Goal: Information Seeking & Learning: Compare options

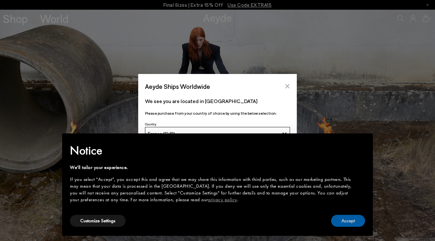
drag, startPoint x: 351, startPoint y: 221, endPoint x: 287, endPoint y: 86, distance: 148.8
click at [351, 221] on button "Accept" at bounding box center [348, 221] width 34 height 12
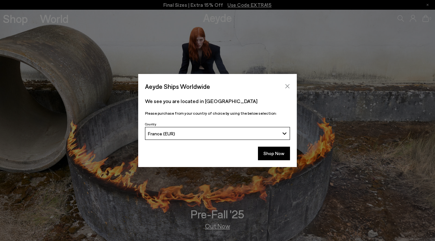
click at [287, 85] on icon "Close" at bounding box center [287, 86] width 5 height 5
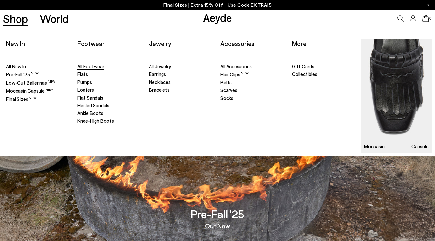
click at [93, 66] on span "All Footwear" at bounding box center [90, 66] width 27 height 6
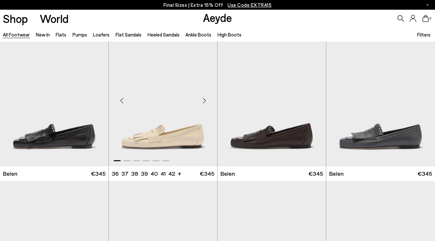
scroll to position [13, 0]
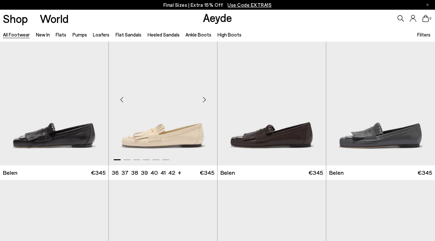
click at [204, 99] on div "Next slide" at bounding box center [203, 99] width 19 height 19
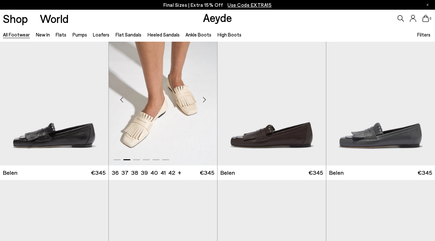
click at [204, 99] on div "Next slide" at bounding box center [203, 99] width 19 height 19
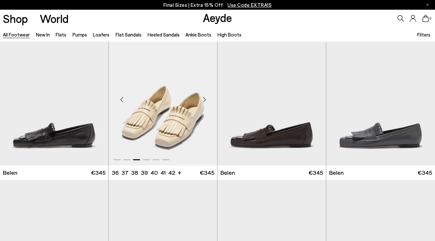
click at [204, 99] on div "Next slide" at bounding box center [203, 99] width 19 height 19
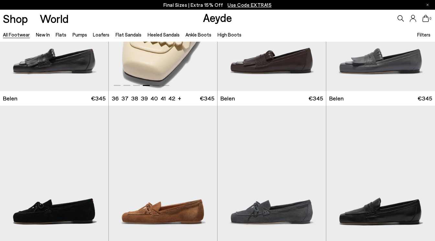
scroll to position [203, 0]
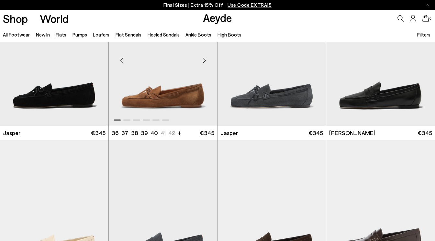
click at [204, 60] on div "Next slide" at bounding box center [203, 59] width 19 height 19
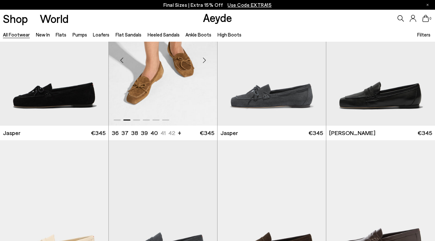
click at [204, 60] on div "Next slide" at bounding box center [203, 59] width 19 height 19
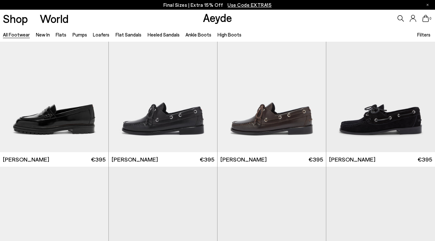
scroll to position [483, 0]
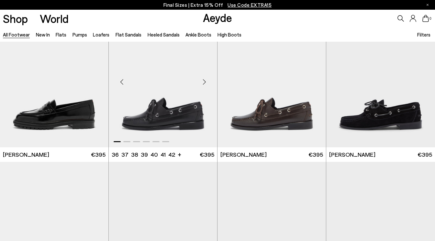
click at [203, 83] on div "Next slide" at bounding box center [203, 81] width 19 height 19
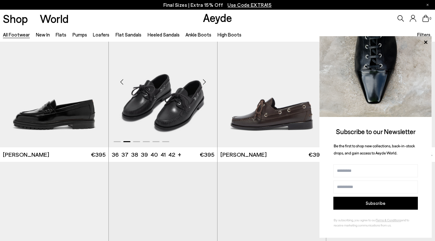
click at [203, 83] on div "Next slide" at bounding box center [203, 81] width 19 height 19
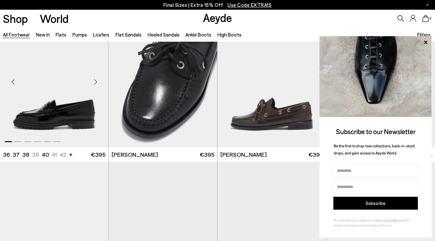
click at [96, 80] on div "Next slide" at bounding box center [95, 81] width 19 height 19
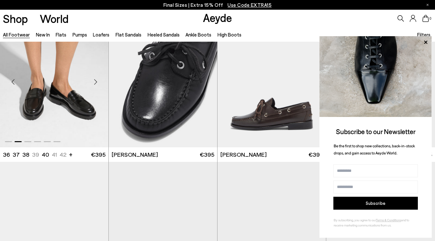
click at [96, 80] on div "Next slide" at bounding box center [95, 81] width 19 height 19
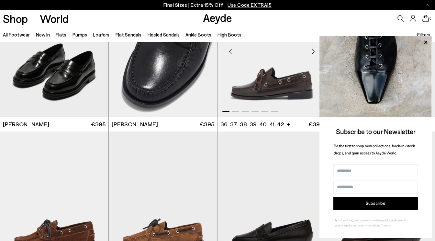
scroll to position [536, 0]
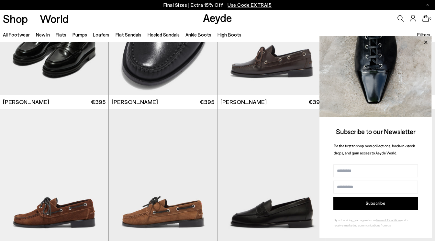
click at [426, 42] on icon at bounding box center [425, 42] width 8 height 8
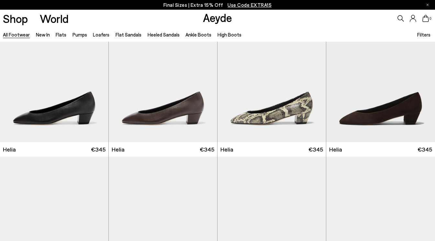
scroll to position [1095, 0]
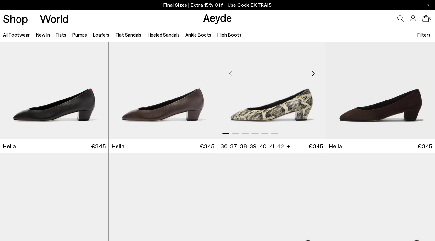
click at [313, 73] on div "Next slide" at bounding box center [312, 73] width 19 height 19
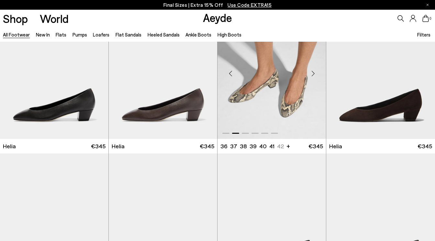
click at [313, 73] on div "Next slide" at bounding box center [312, 73] width 19 height 19
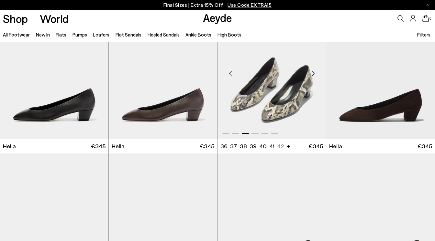
click at [313, 73] on div "Next slide" at bounding box center [312, 73] width 19 height 19
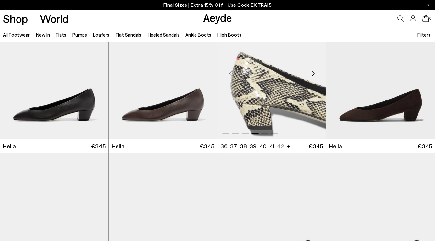
click at [313, 73] on div "Next slide" at bounding box center [312, 73] width 19 height 19
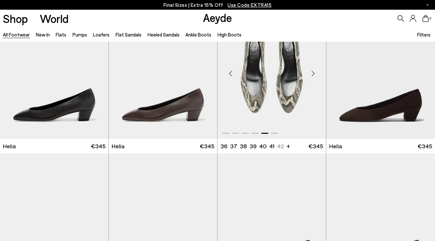
click at [313, 73] on div "Next slide" at bounding box center [312, 73] width 19 height 19
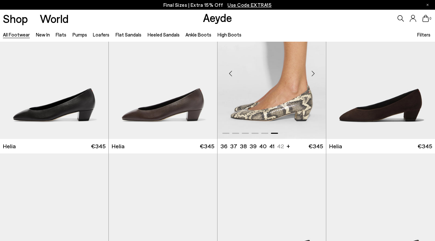
click at [313, 73] on div "Next slide" at bounding box center [312, 73] width 19 height 19
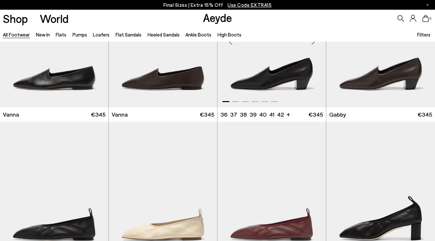
scroll to position [1231, 0]
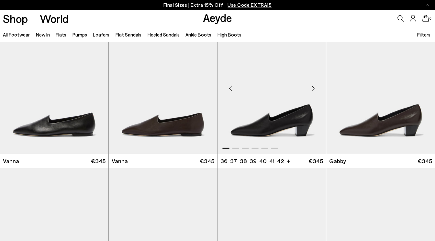
click at [314, 88] on div "Next slide" at bounding box center [312, 88] width 19 height 19
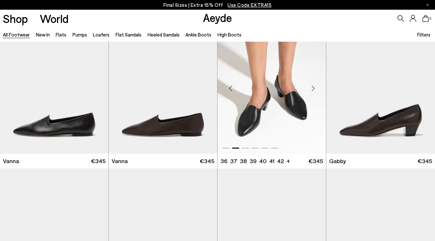
click at [314, 88] on div "Next slide" at bounding box center [312, 88] width 19 height 19
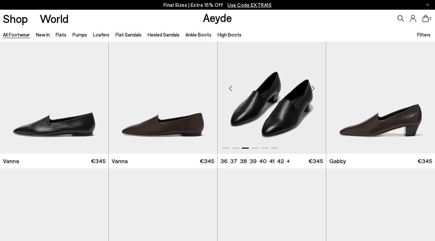
click at [314, 88] on div "Next slide" at bounding box center [312, 88] width 19 height 19
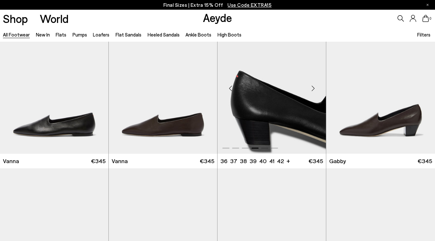
click at [312, 86] on div "Next slide" at bounding box center [312, 88] width 19 height 19
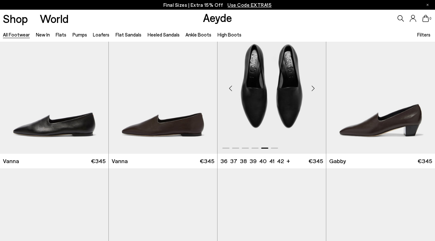
click at [312, 86] on div "Next slide" at bounding box center [312, 88] width 19 height 19
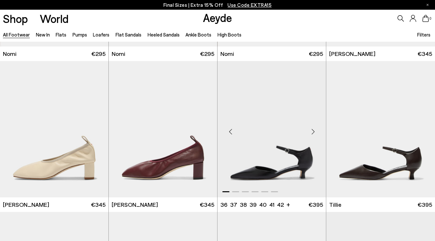
scroll to position [1491, 0]
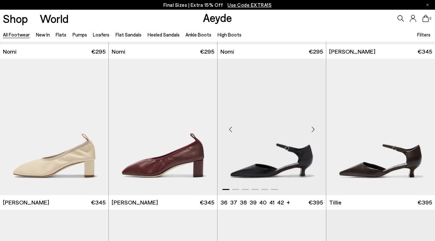
click at [314, 129] on div "Next slide" at bounding box center [312, 129] width 19 height 19
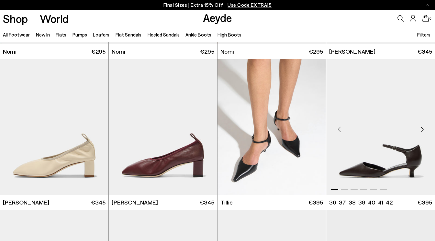
click at [422, 128] on div "Next slide" at bounding box center [421, 129] width 19 height 19
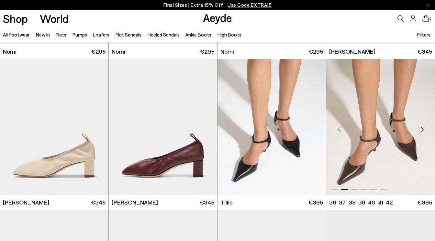
click at [422, 128] on div "Next slide" at bounding box center [421, 129] width 19 height 19
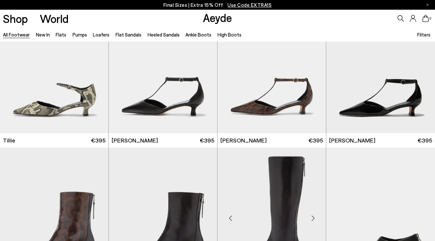
scroll to position [1699, 0]
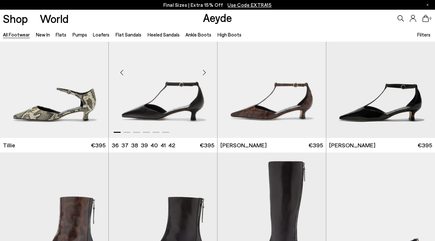
click at [205, 71] on div "Next slide" at bounding box center [203, 72] width 19 height 19
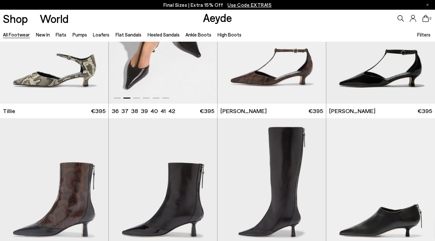
scroll to position [1852, 0]
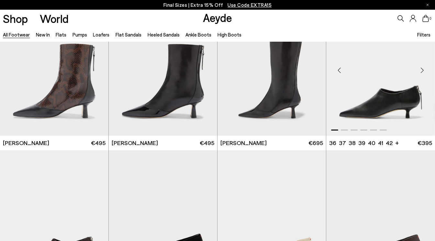
click at [422, 68] on div "Next slide" at bounding box center [421, 70] width 19 height 19
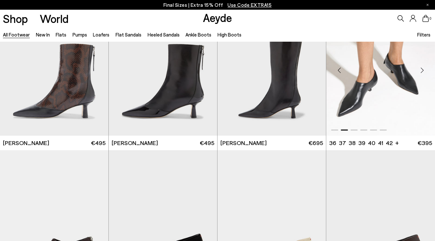
click at [422, 68] on div "Next slide" at bounding box center [421, 70] width 19 height 19
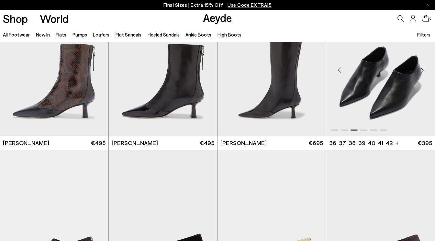
click at [422, 68] on div "Next slide" at bounding box center [421, 70] width 19 height 19
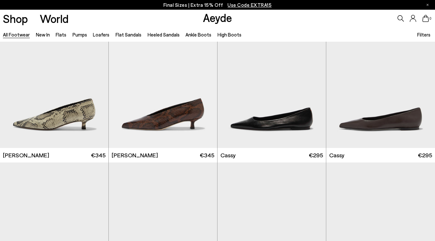
scroll to position [2154, 0]
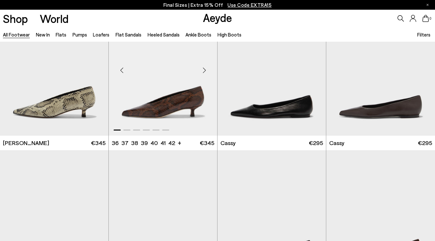
click at [205, 70] on div "Next slide" at bounding box center [203, 69] width 19 height 19
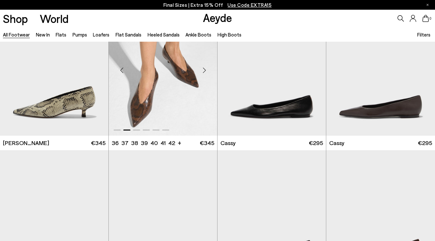
click at [205, 70] on div "Next slide" at bounding box center [203, 69] width 19 height 19
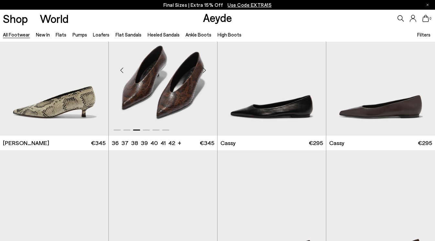
click at [205, 70] on div "Next slide" at bounding box center [203, 69] width 19 height 19
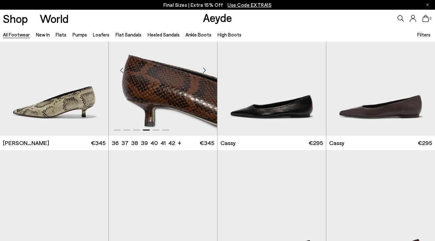
click at [205, 70] on div "Next slide" at bounding box center [203, 69] width 19 height 19
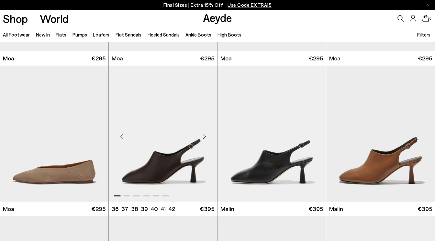
scroll to position [2729, 0]
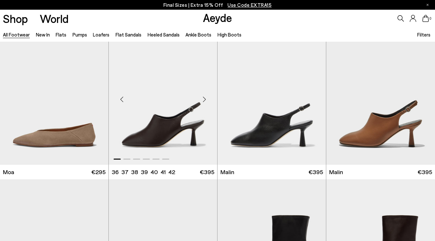
click at [205, 98] on div "Next slide" at bounding box center [203, 99] width 19 height 19
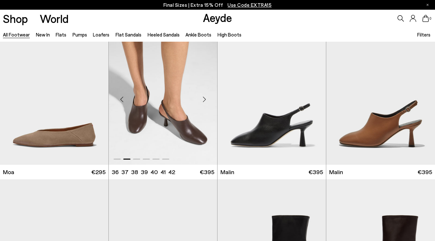
click at [205, 98] on div "Next slide" at bounding box center [203, 99] width 19 height 19
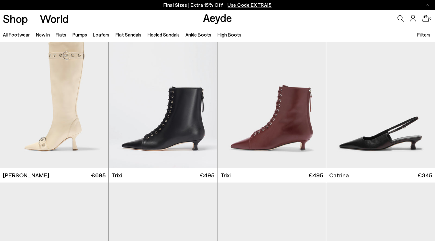
scroll to position [3783, 0]
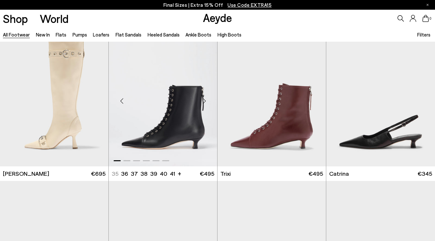
click at [204, 98] on div "Next slide" at bounding box center [203, 100] width 19 height 19
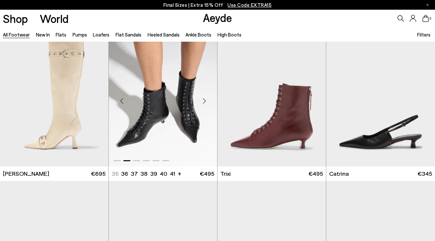
click at [204, 98] on div "Next slide" at bounding box center [203, 100] width 19 height 19
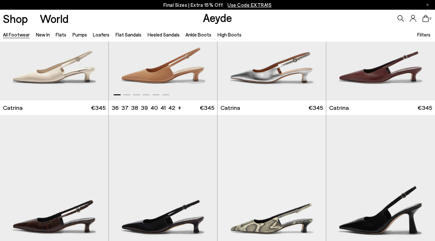
scroll to position [4173, 0]
